Goal: Task Accomplishment & Management: Use online tool/utility

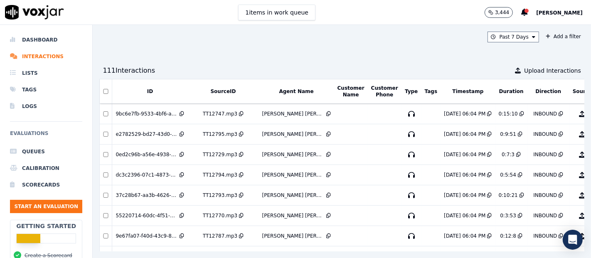
scroll to position [534, 0]
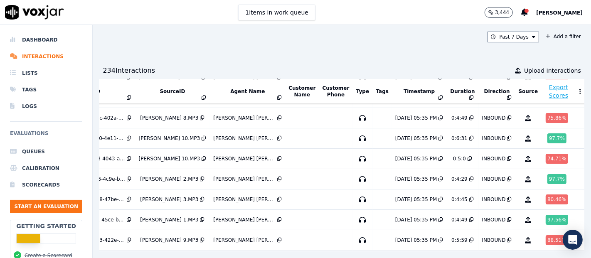
scroll to position [1087, 53]
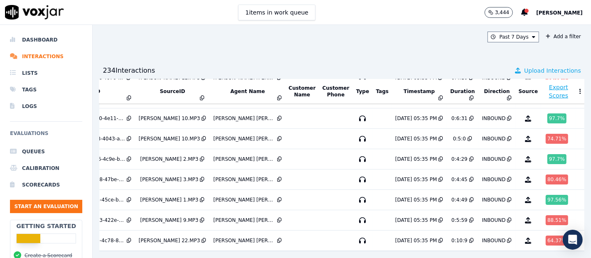
click at [524, 66] on span "Upload Interactions" at bounding box center [552, 70] width 57 height 8
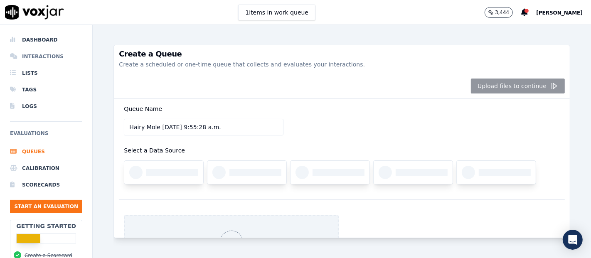
click at [35, 53] on li "Interactions" at bounding box center [46, 56] width 72 height 17
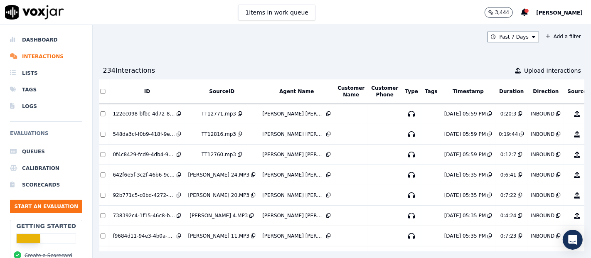
scroll to position [0, 53]
